Goal: Information Seeking & Learning: Check status

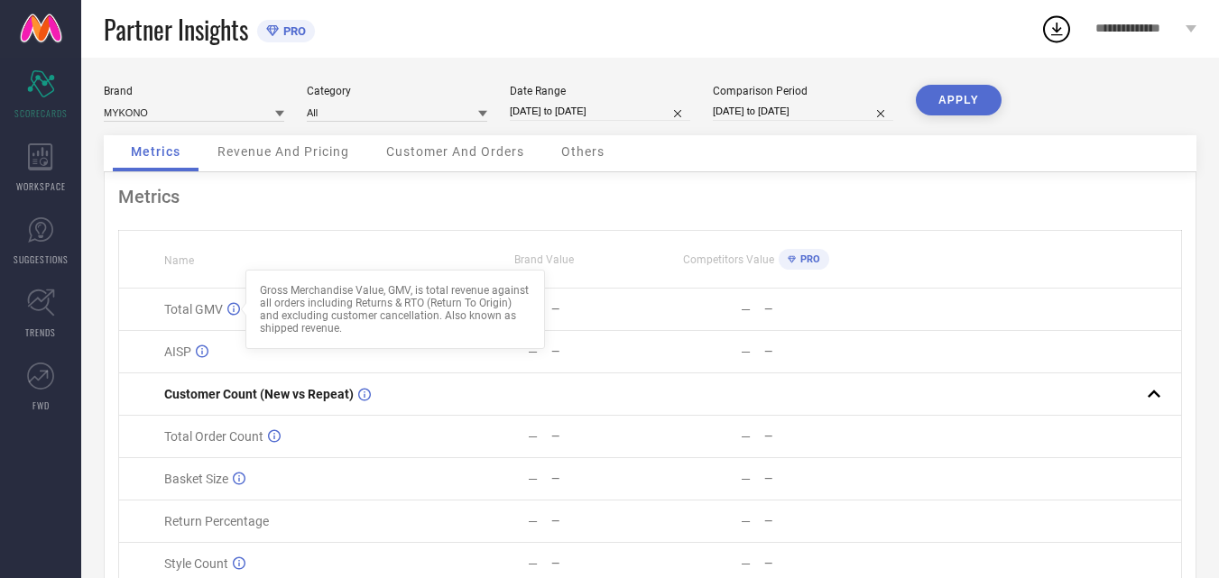
click at [236, 307] on div at bounding box center [243, 309] width 14 height 14
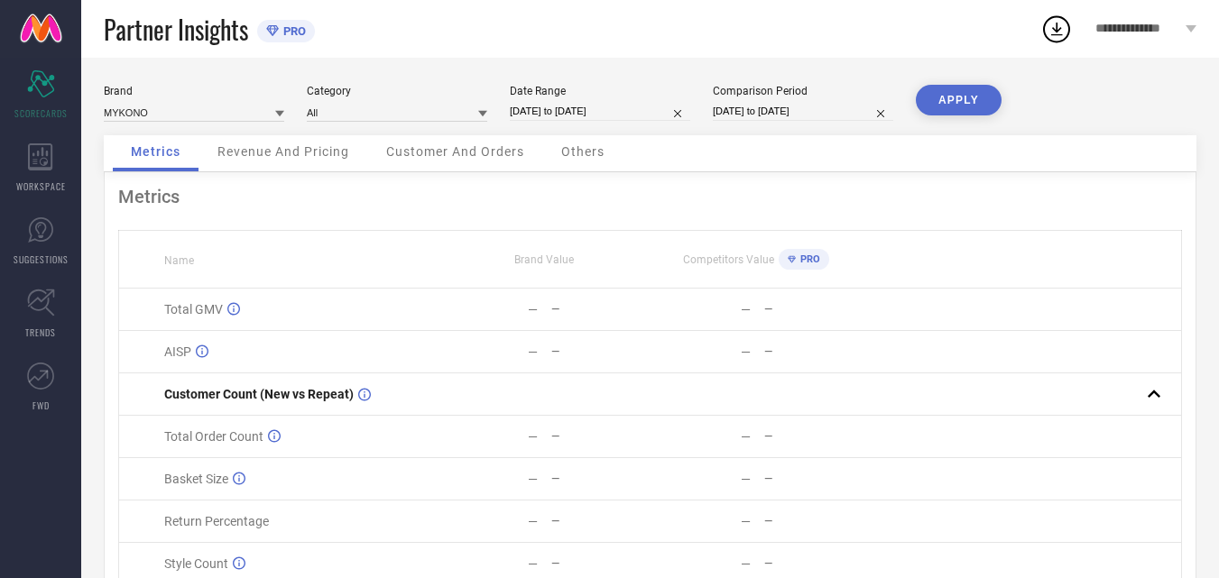
click at [301, 161] on div "Revenue And Pricing" at bounding box center [283, 153] width 168 height 36
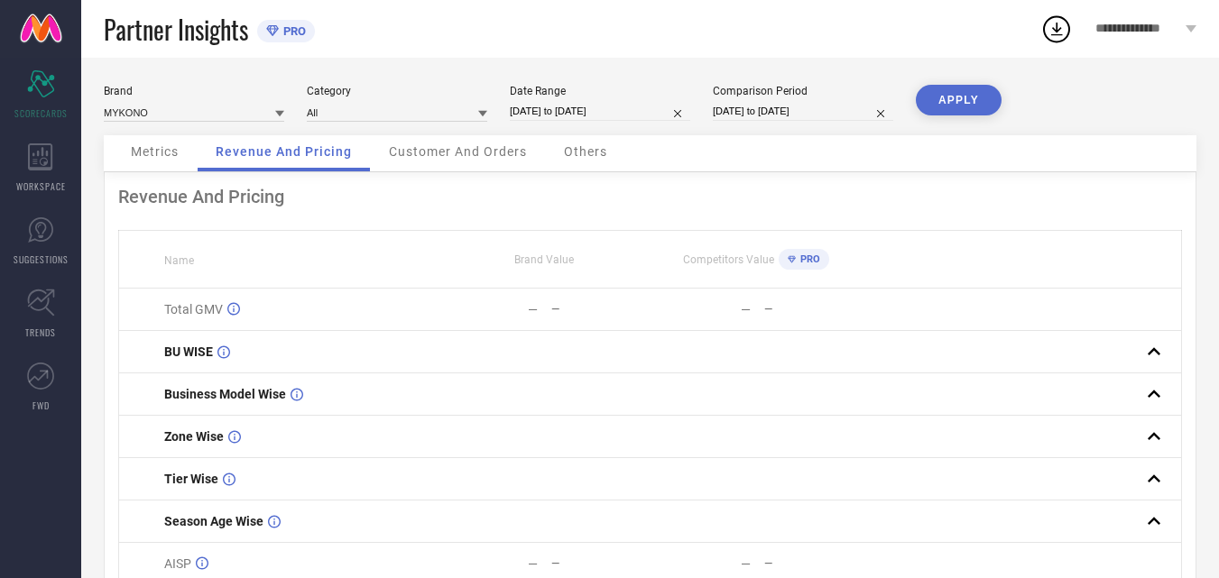
click at [393, 167] on div "Customer And Orders" at bounding box center [458, 153] width 174 height 36
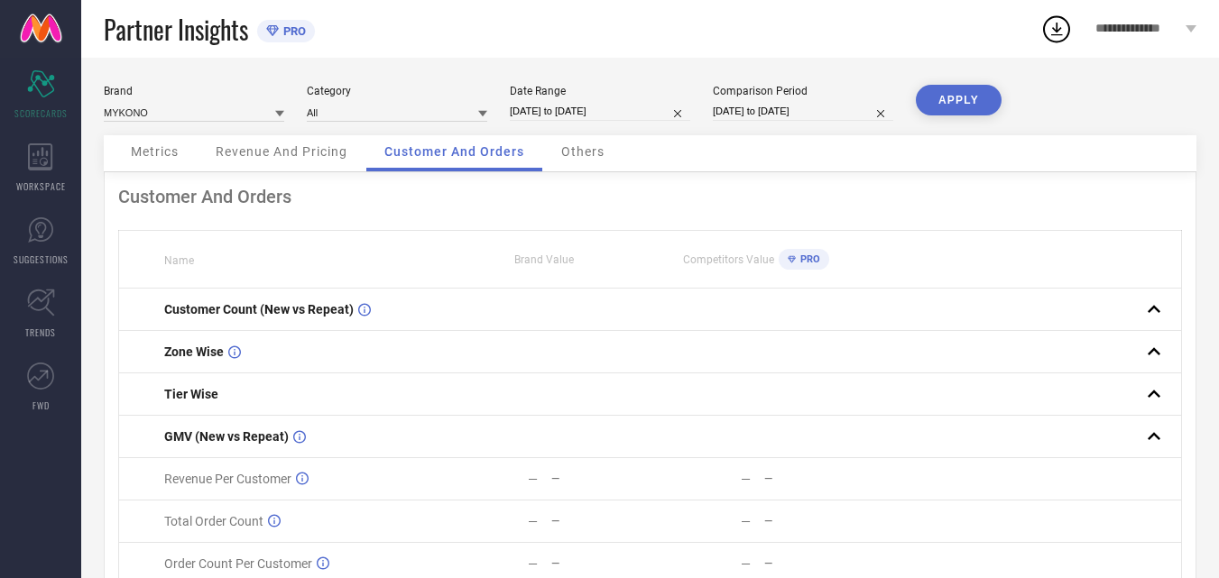
click at [414, 155] on span "Customer And Orders" at bounding box center [454, 151] width 140 height 14
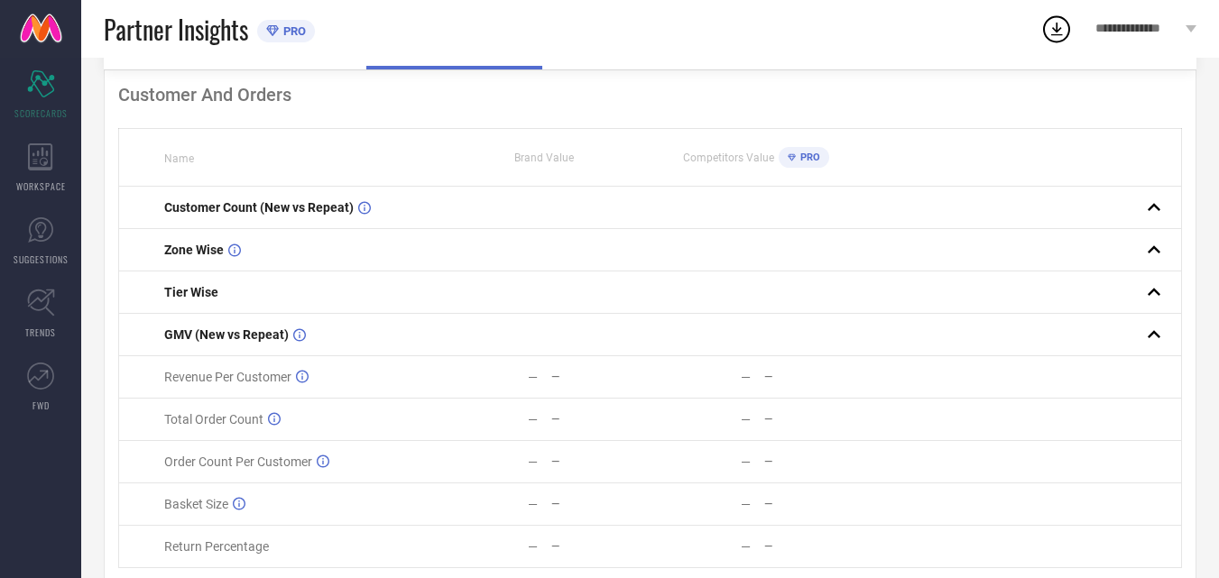
scroll to position [103, 0]
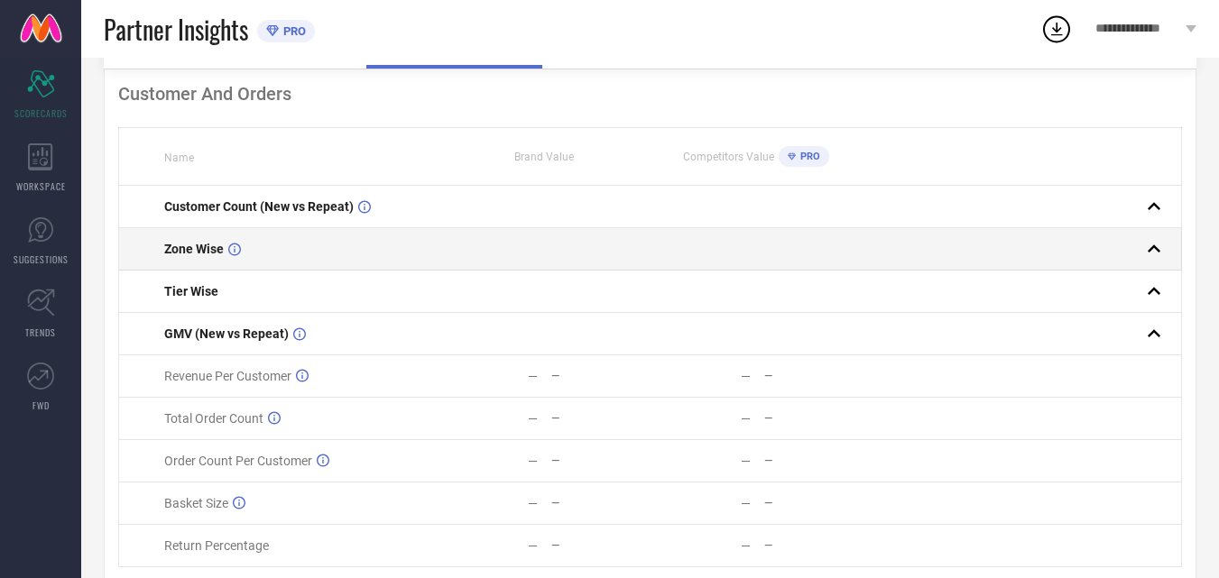
click at [1148, 246] on rect at bounding box center [1153, 248] width 25 height 25
click at [1156, 253] on rect at bounding box center [1153, 248] width 25 height 25
click at [232, 255] on icon at bounding box center [234, 249] width 13 height 13
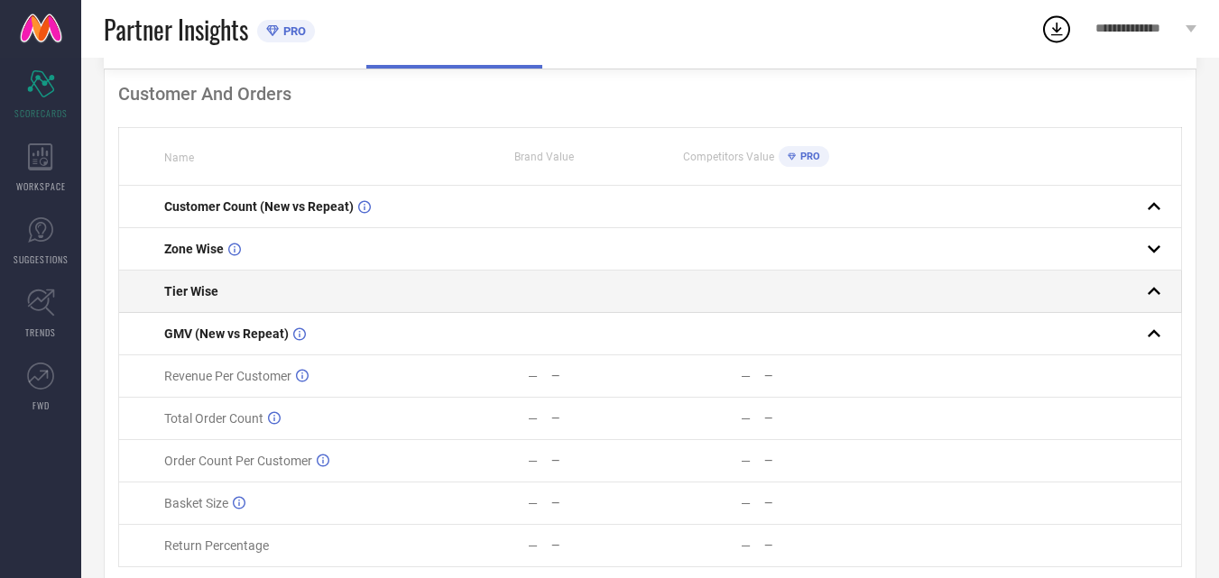
click at [225, 298] on div "Tier Wise" at bounding box center [300, 291] width 272 height 14
click at [1117, 313] on td at bounding box center [1021, 292] width 318 height 42
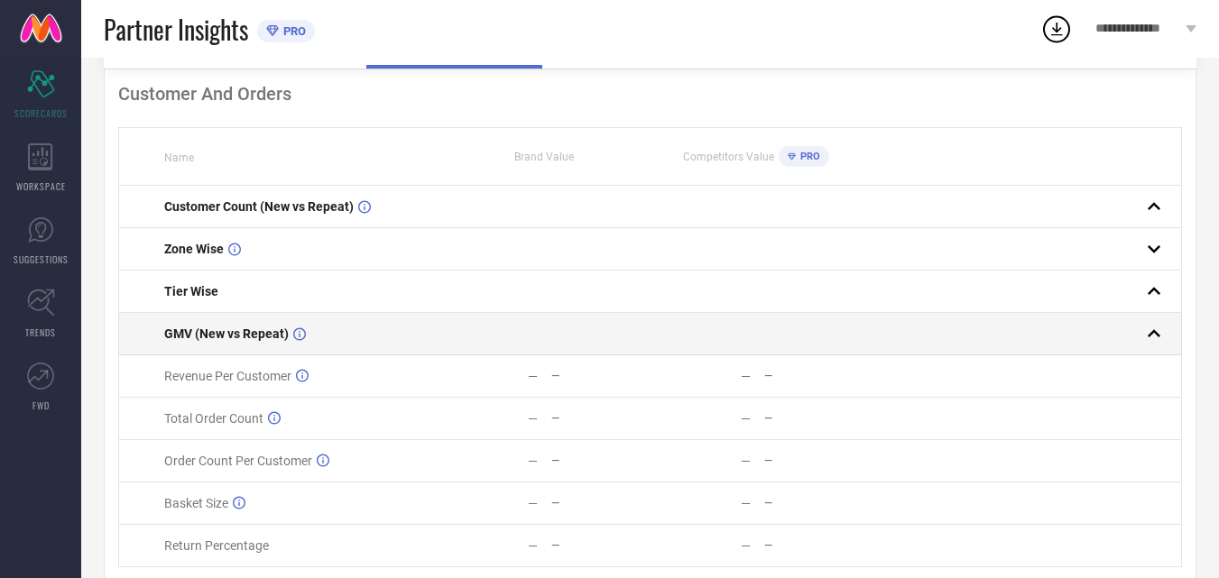
click at [1129, 340] on div at bounding box center [1014, 333] width 303 height 25
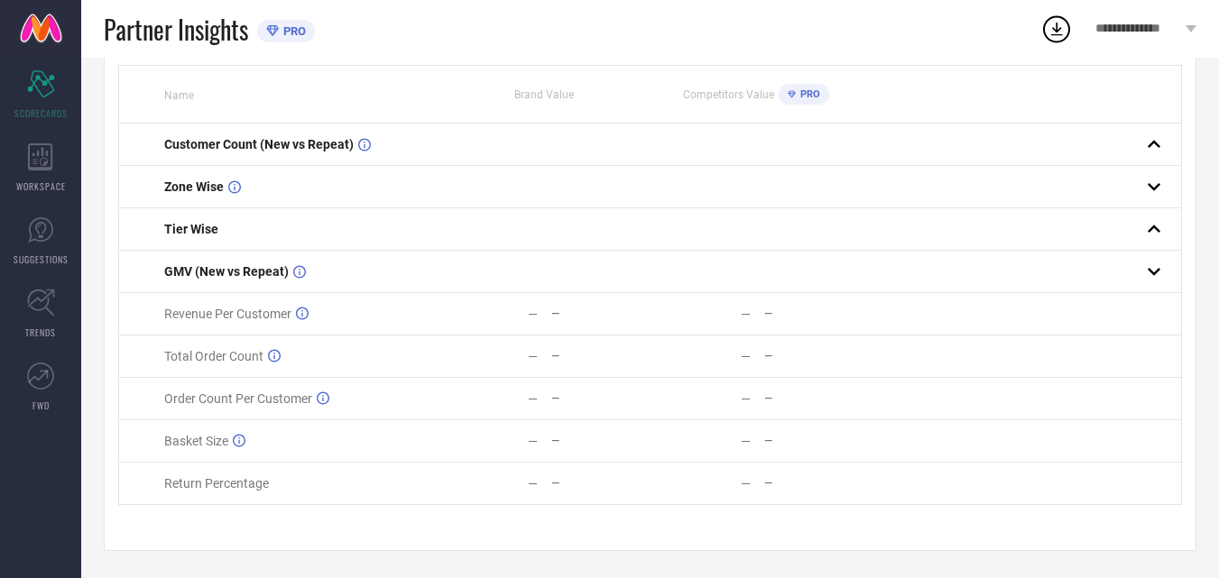
scroll to position [0, 0]
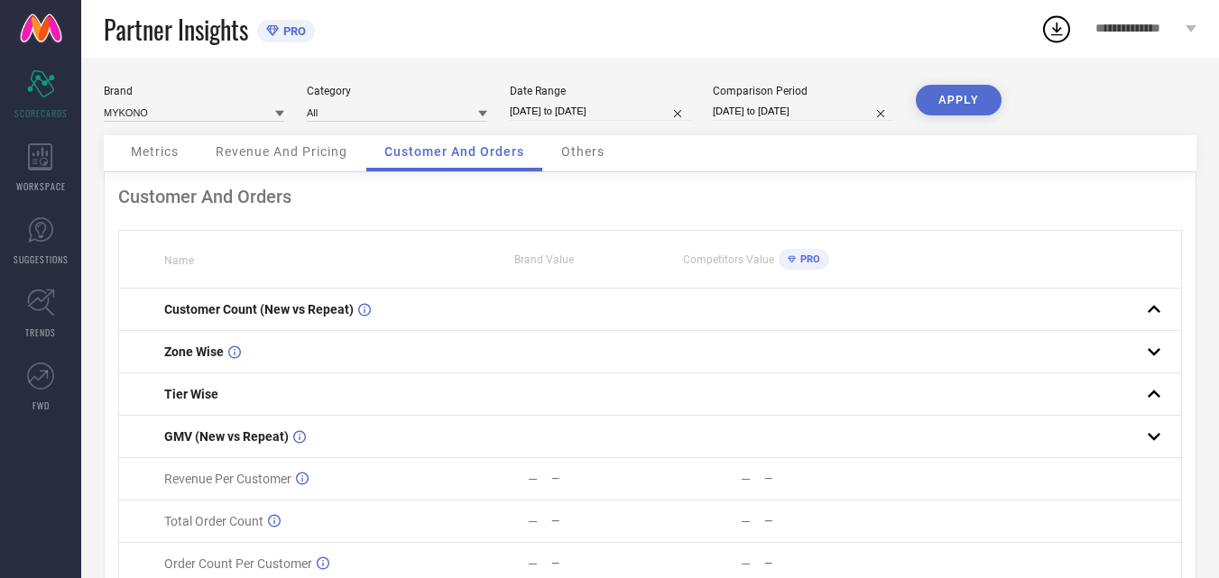
click at [568, 155] on span "Others" at bounding box center [582, 151] width 43 height 14
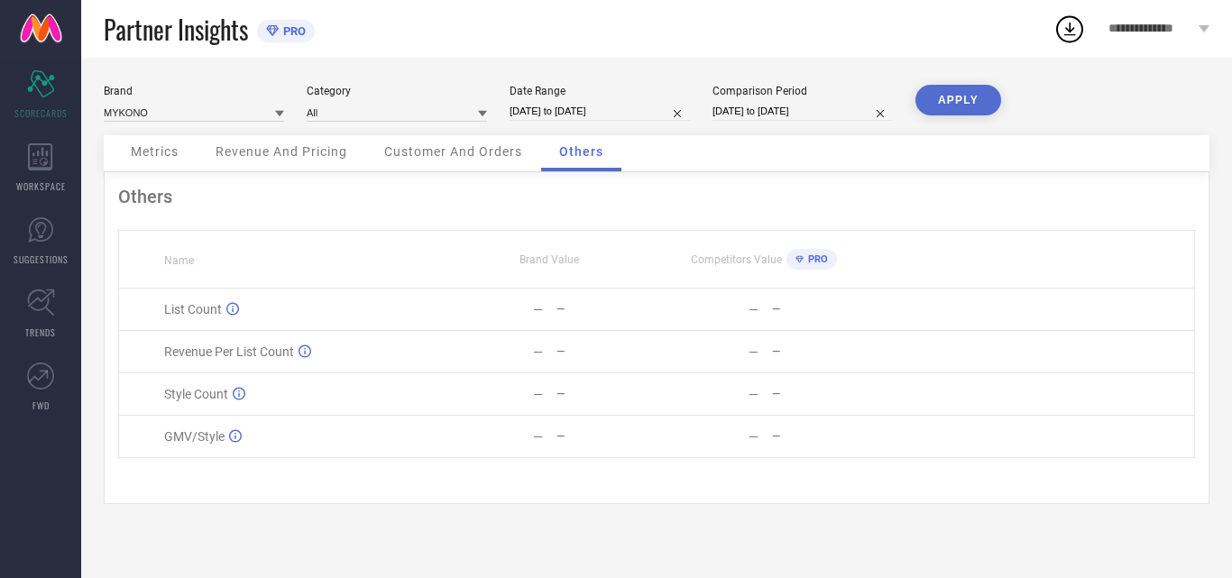
click at [271, 163] on div "Revenue And Pricing" at bounding box center [282, 153] width 168 height 36
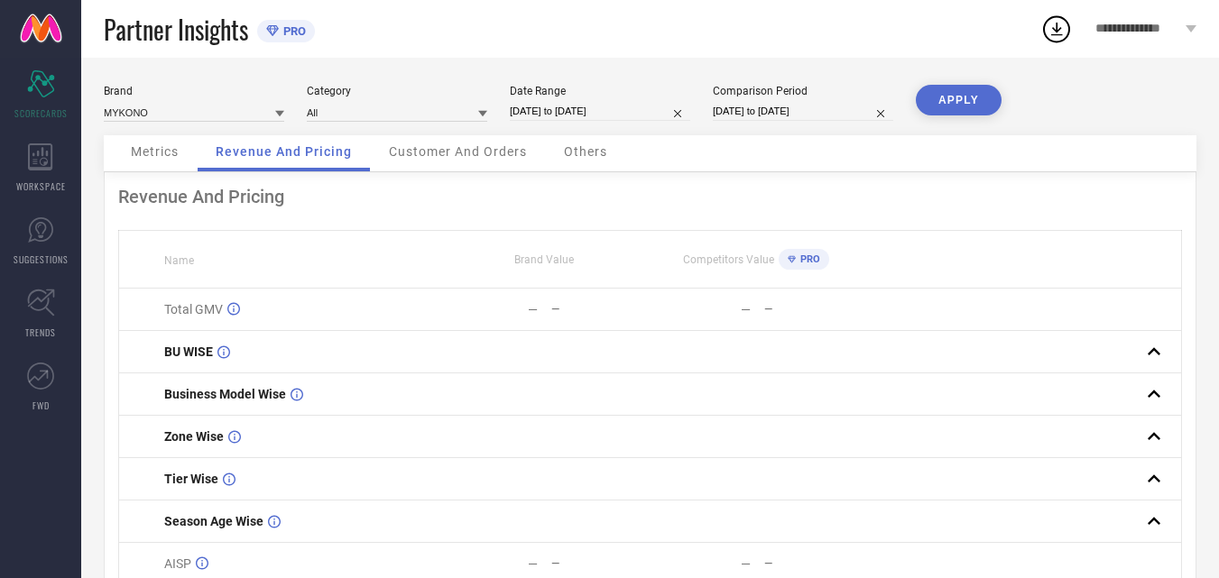
click at [183, 161] on div "Metrics" at bounding box center [155, 153] width 84 height 36
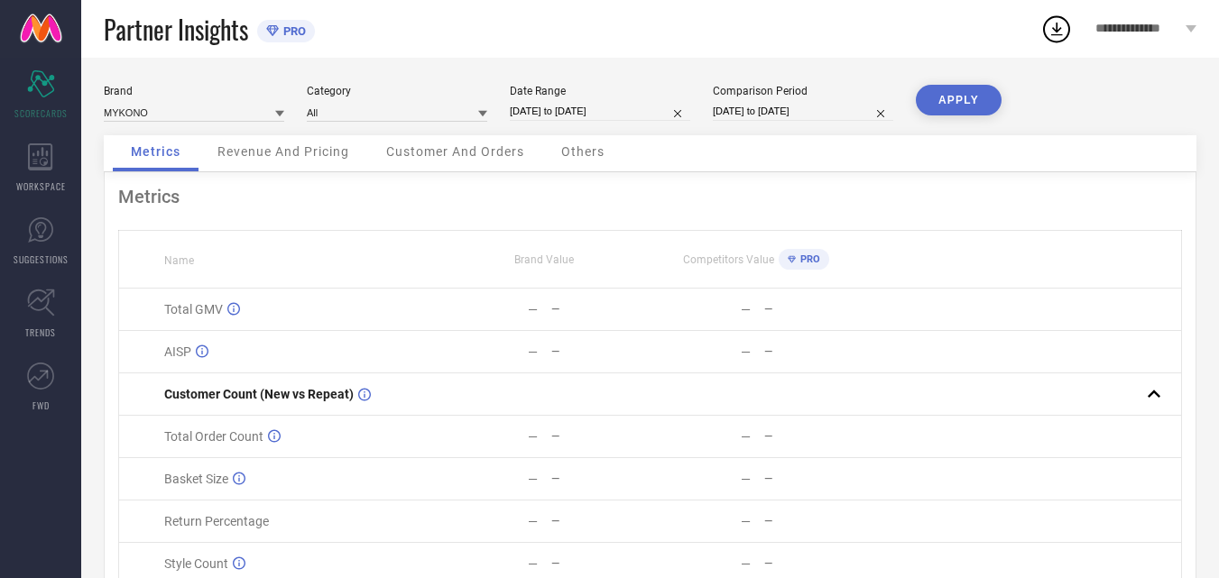
click at [564, 111] on input "19-07-2025 to 18-08-2025" at bounding box center [600, 111] width 180 height 19
select select "6"
select select "2025"
select select "7"
select select "2025"
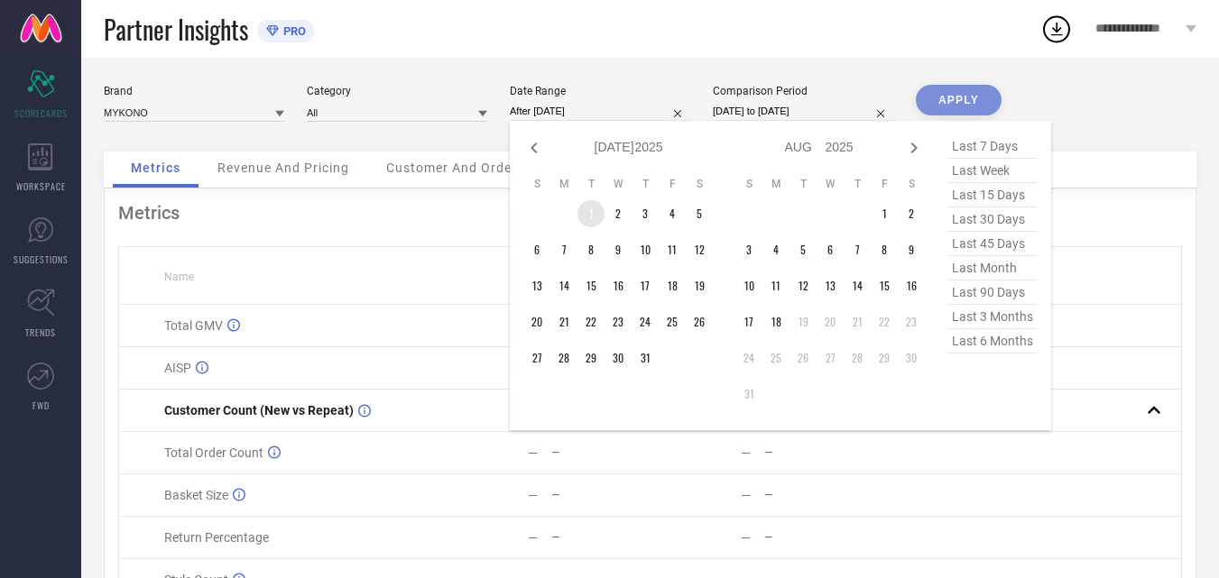
click at [594, 213] on td "1" at bounding box center [590, 213] width 27 height 27
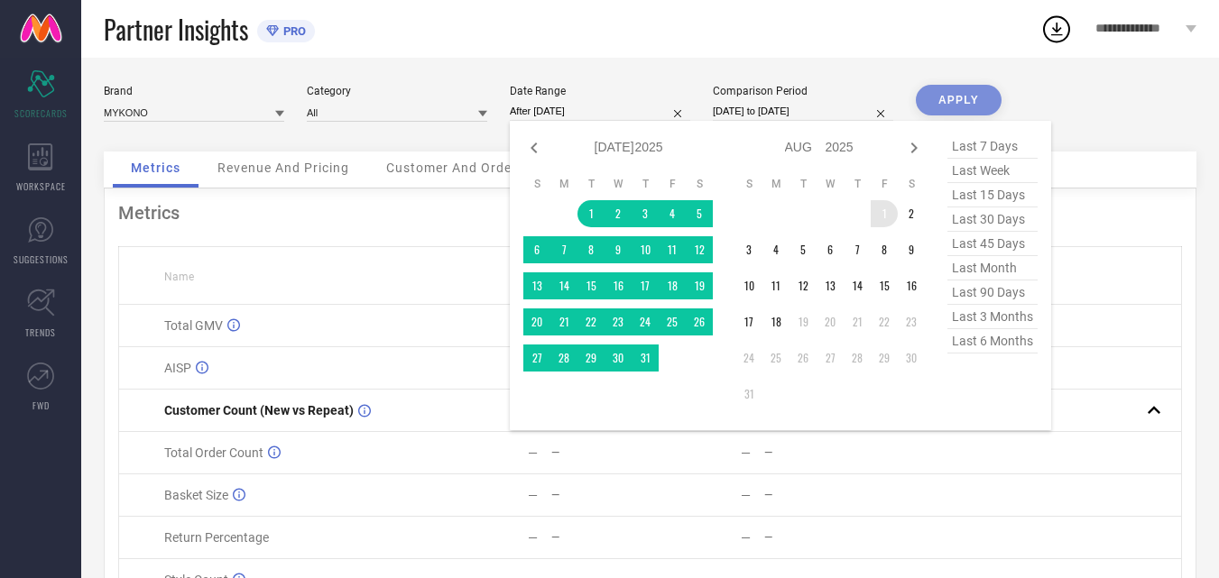
type input "01-07-2025 to 01-08-2025"
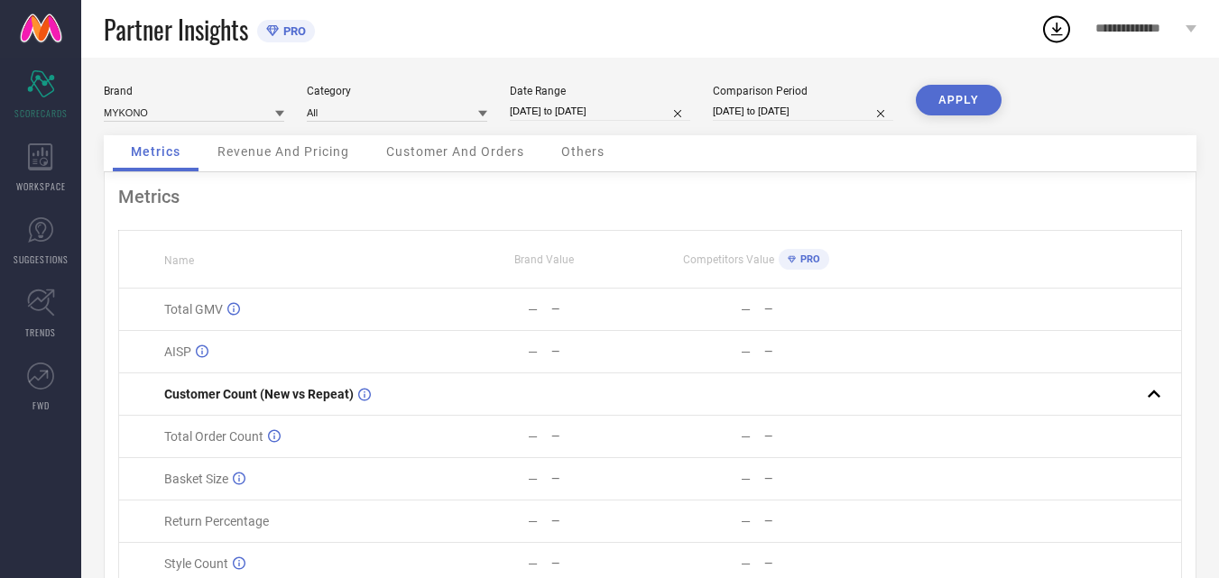
select select "6"
select select "2025"
select select "7"
select select "2025"
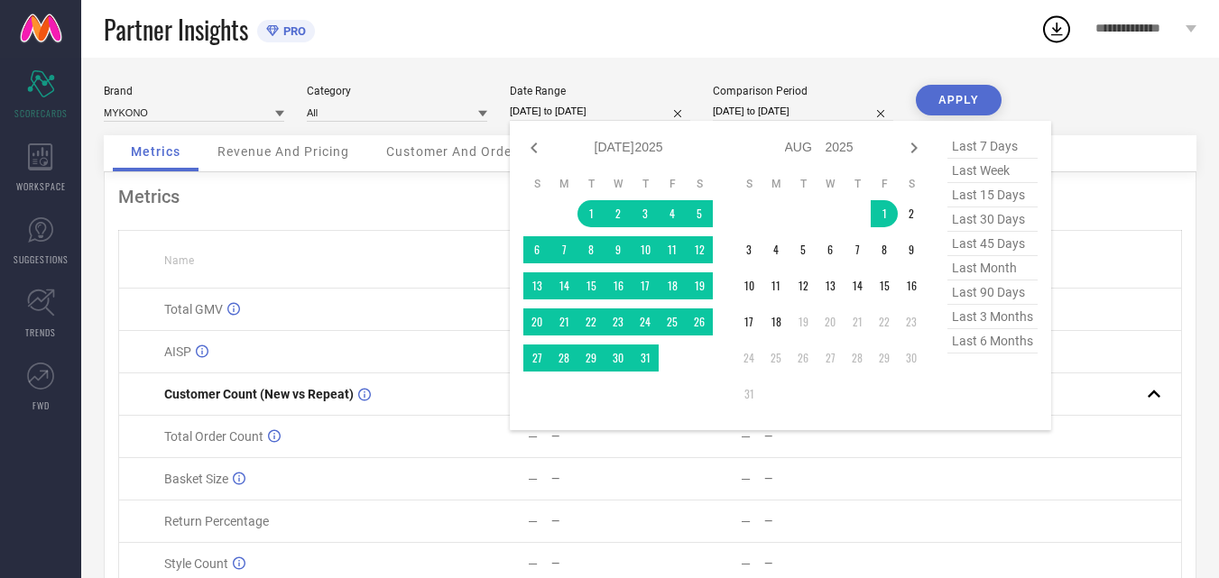
click at [617, 118] on input "01-07-2025 to 01-08-2025" at bounding box center [600, 111] width 180 height 19
click at [884, 212] on td "1" at bounding box center [883, 213] width 27 height 27
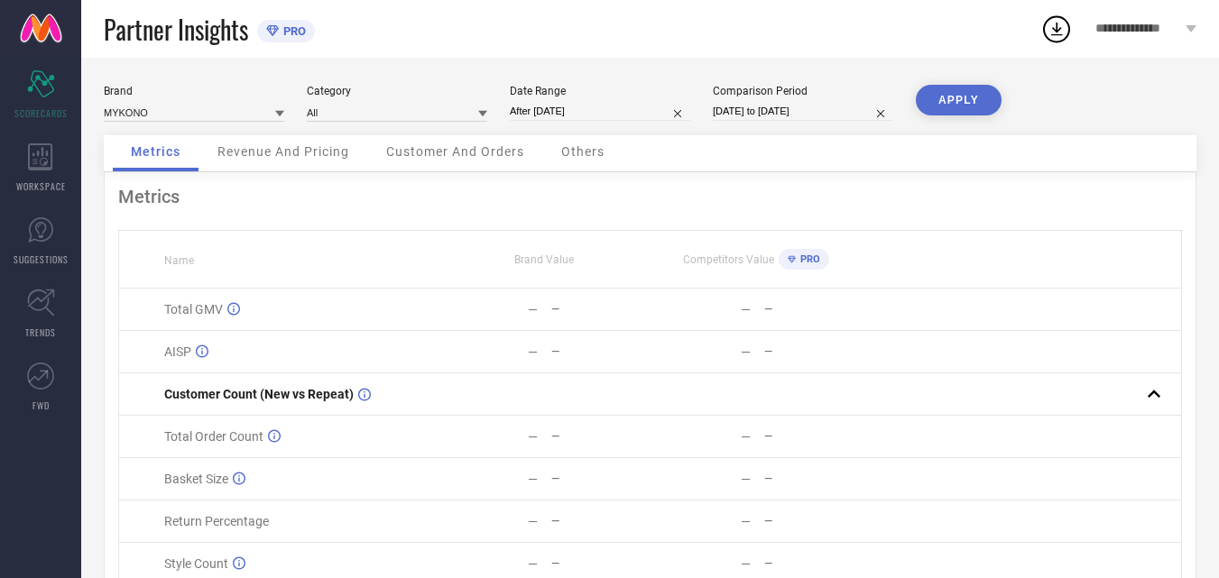
type input "01-08-2025 to 18-08-2025"
click at [943, 105] on button "APPLY" at bounding box center [958, 100] width 86 height 31
click at [55, 307] on link "TRENDS" at bounding box center [40, 314] width 81 height 72
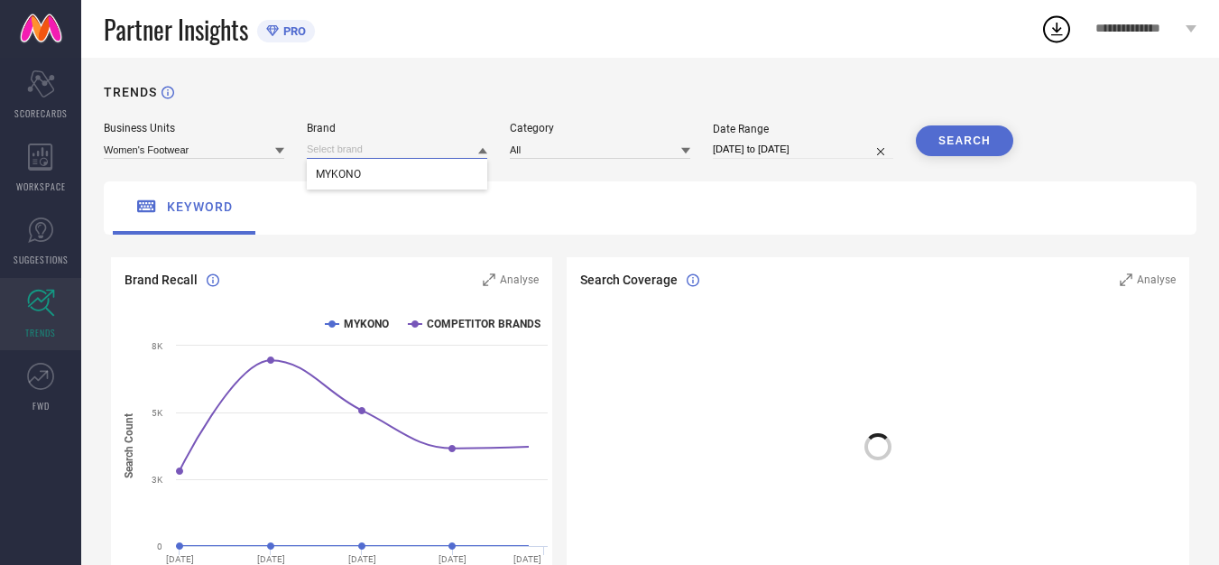
click at [332, 150] on input at bounding box center [397, 149] width 180 height 19
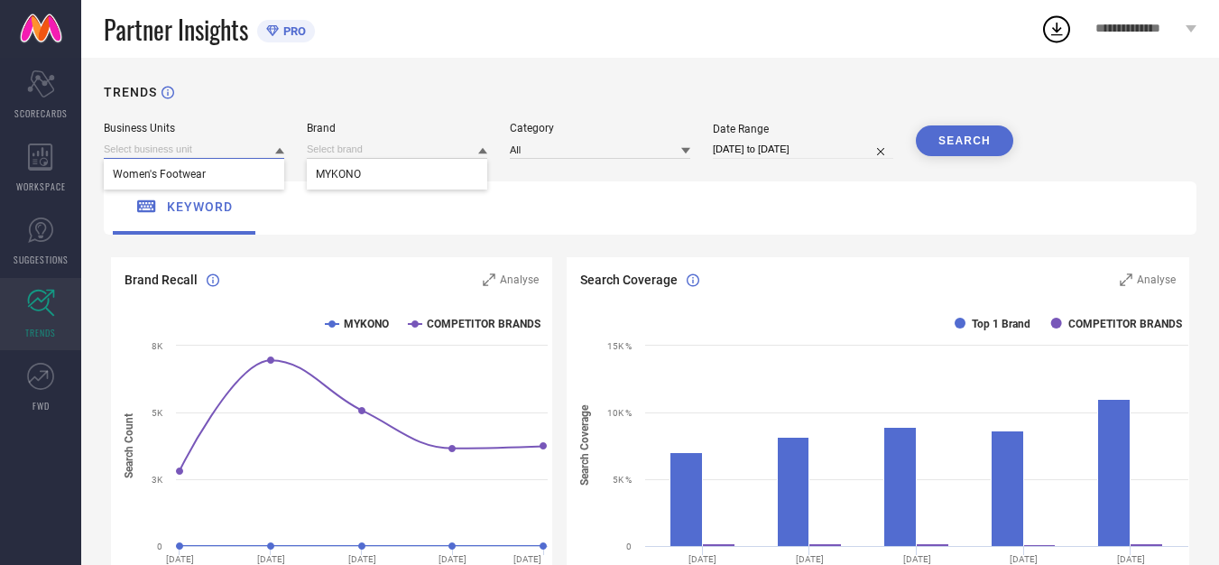
click at [249, 147] on input at bounding box center [194, 149] width 180 height 19
click at [323, 141] on input at bounding box center [397, 149] width 180 height 19
type input "carry City"
click at [541, 145] on input at bounding box center [600, 149] width 180 height 19
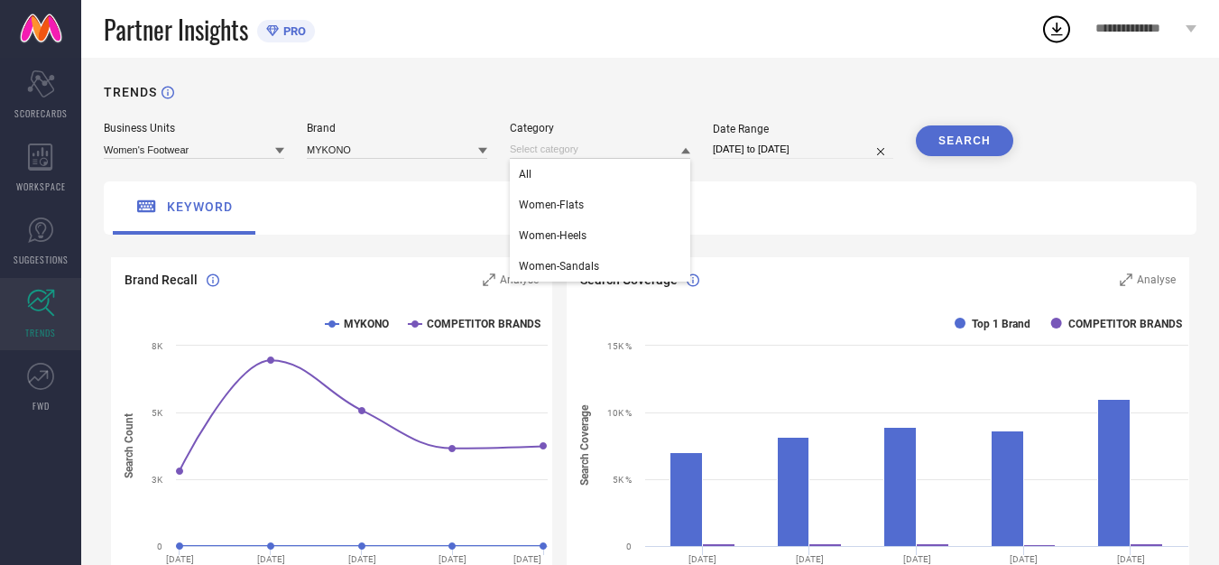
click at [942, 134] on button "SEARCH" at bounding box center [963, 140] width 97 height 31
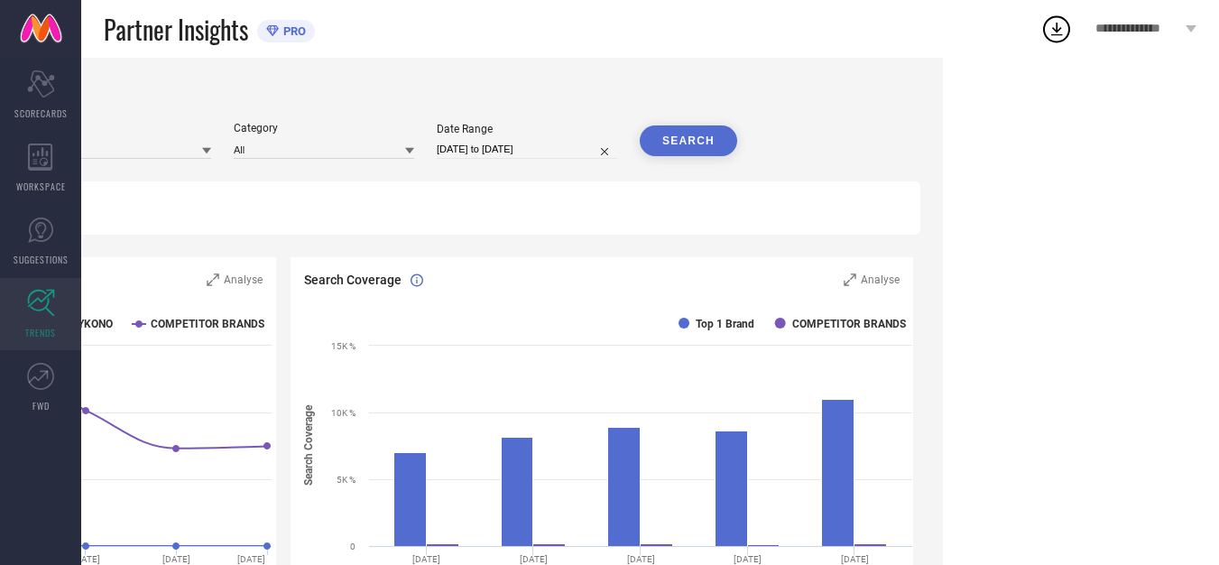
scroll to position [0, 313]
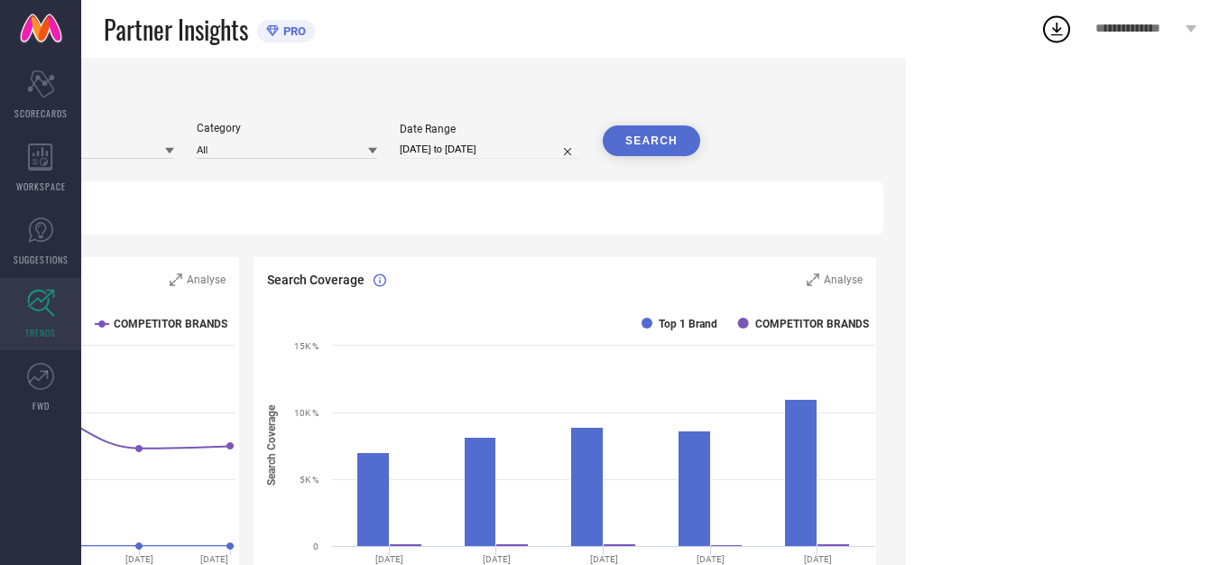
drag, startPoint x: 1218, startPoint y: 259, endPoint x: 1215, endPoint y: 374, distance: 115.5
click at [906, 374] on html "**********" at bounding box center [296, 282] width 1219 height 565
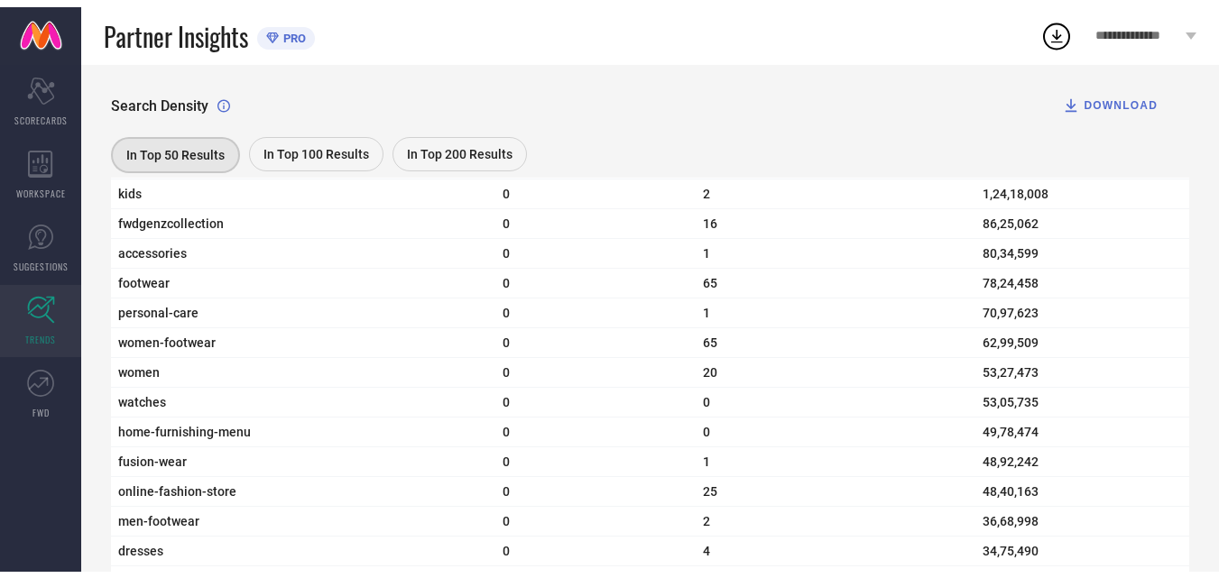
scroll to position [0, 0]
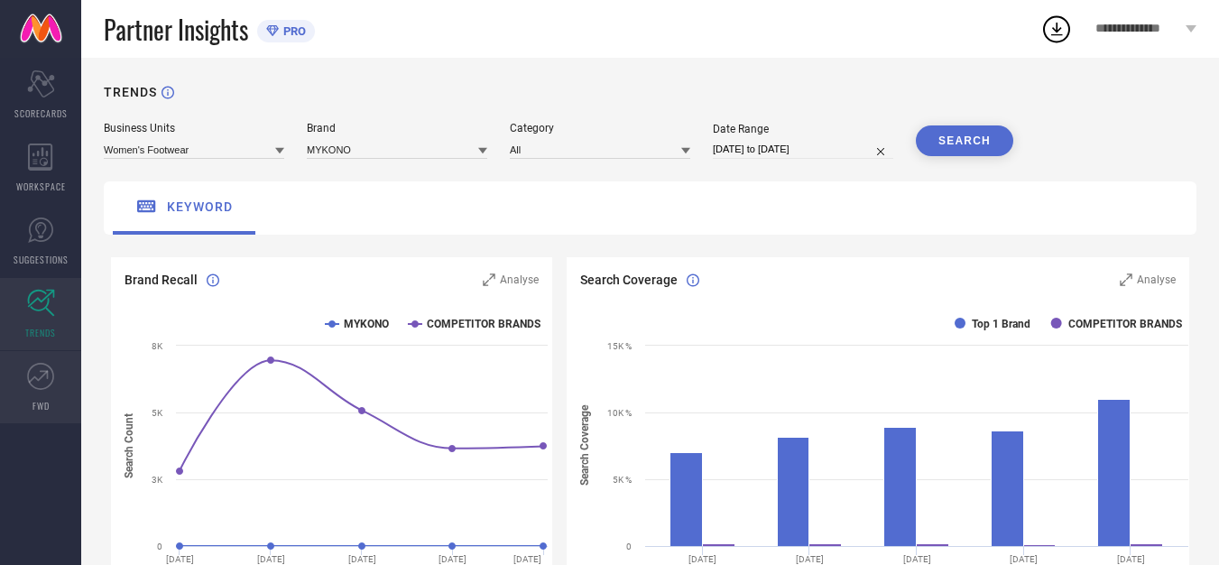
click at [43, 376] on icon at bounding box center [40, 376] width 27 height 27
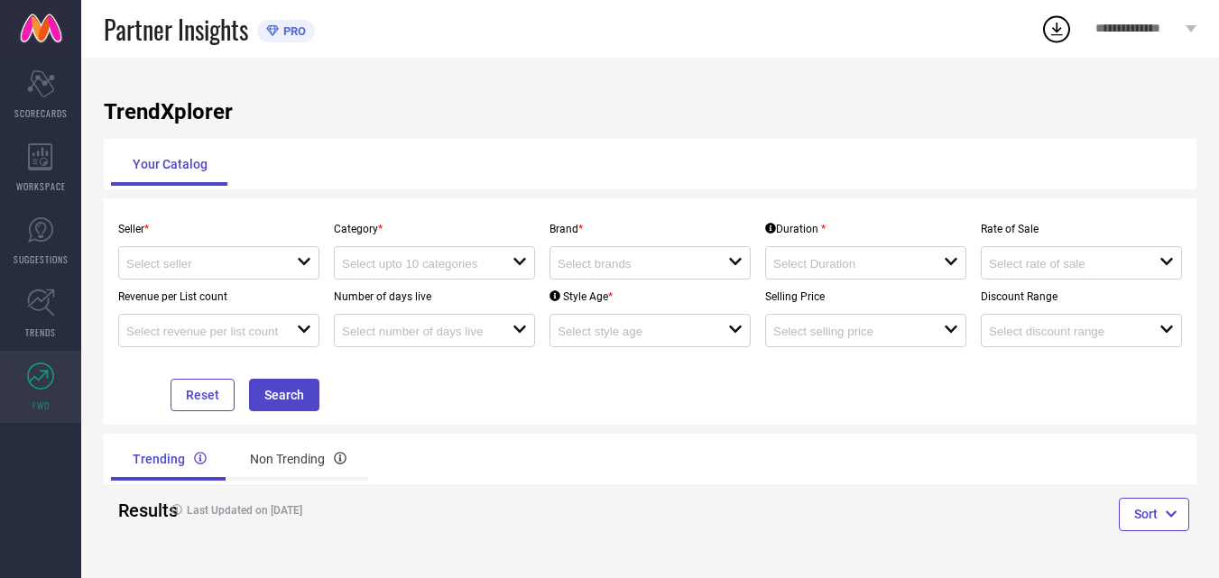
scroll to position [1, 0]
click at [36, 16] on link at bounding box center [40, 29] width 81 height 58
